Goal: Information Seeking & Learning: Learn about a topic

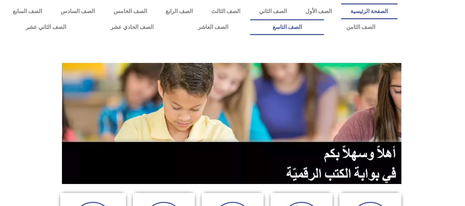
click at [250, 19] on link "الصف التاسع" at bounding box center [287, 27] width 74 height 16
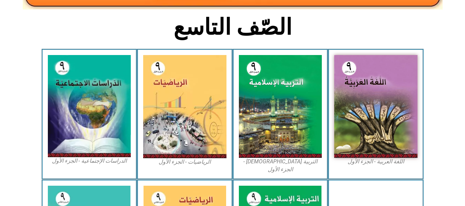
scroll to position [179, 0]
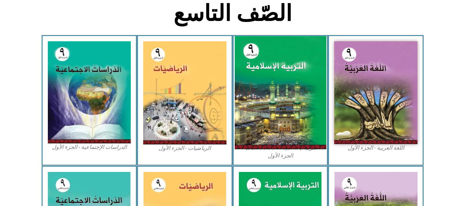
click at [273, 84] on img at bounding box center [279, 92] width 91 height 113
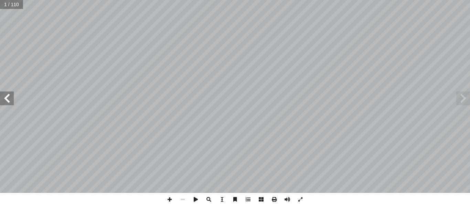
click at [10, 100] on span at bounding box center [7, 98] width 14 height 14
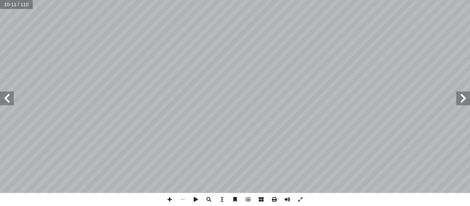
click at [464, 101] on span at bounding box center [463, 98] width 14 height 14
click at [168, 199] on span at bounding box center [169, 199] width 13 height 13
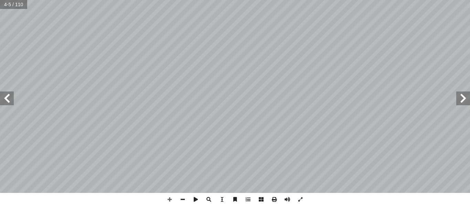
drag, startPoint x: 168, startPoint y: 196, endPoint x: 6, endPoint y: 97, distance: 190.3
click at [6, 97] on span at bounding box center [7, 98] width 14 height 14
click at [9, 101] on span at bounding box center [7, 98] width 14 height 14
